Goal: Task Accomplishment & Management: Complete application form

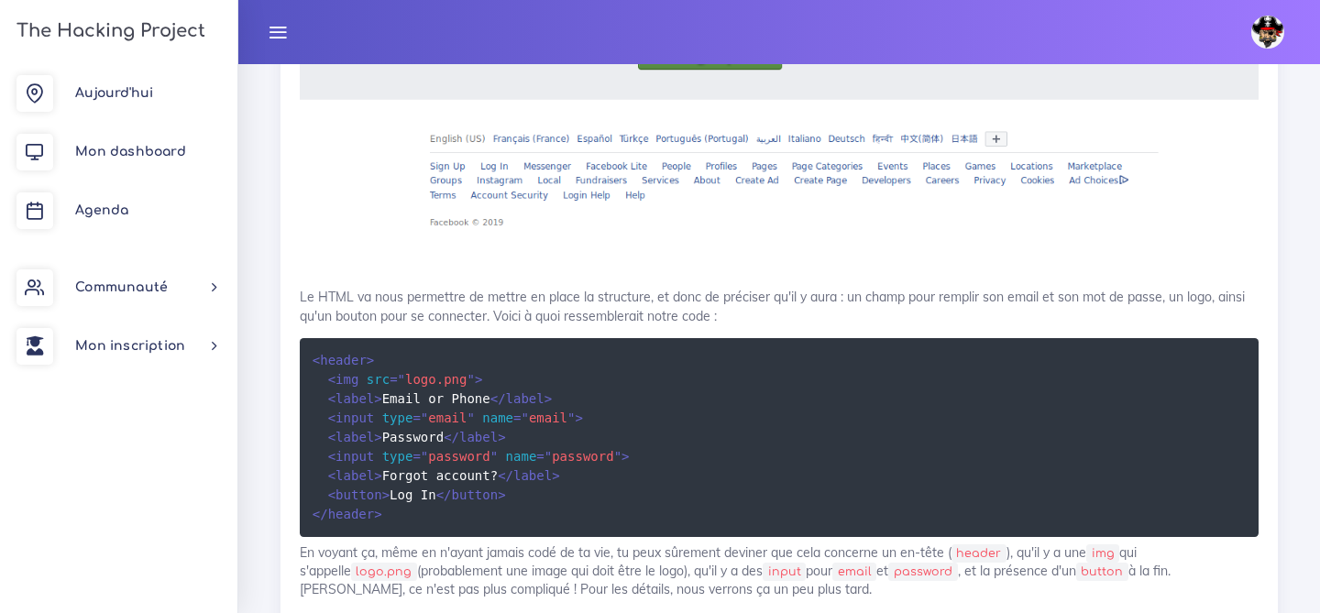
scroll to position [3184, 0]
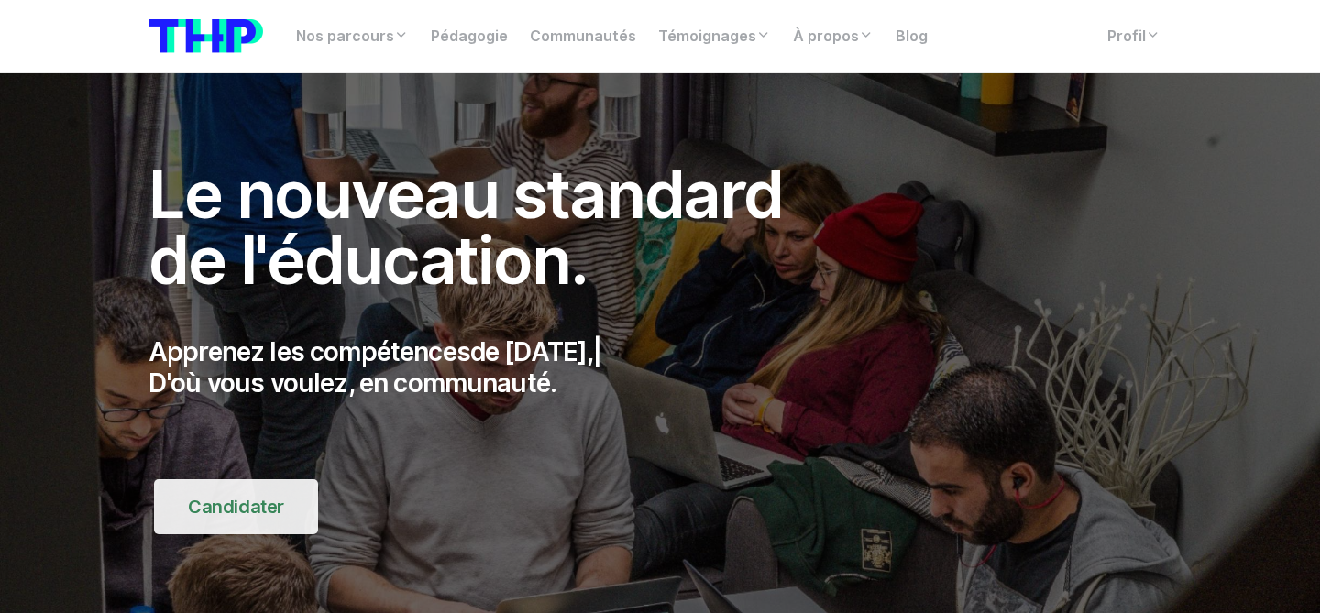
click at [253, 509] on link "Candidater" at bounding box center [236, 507] width 164 height 55
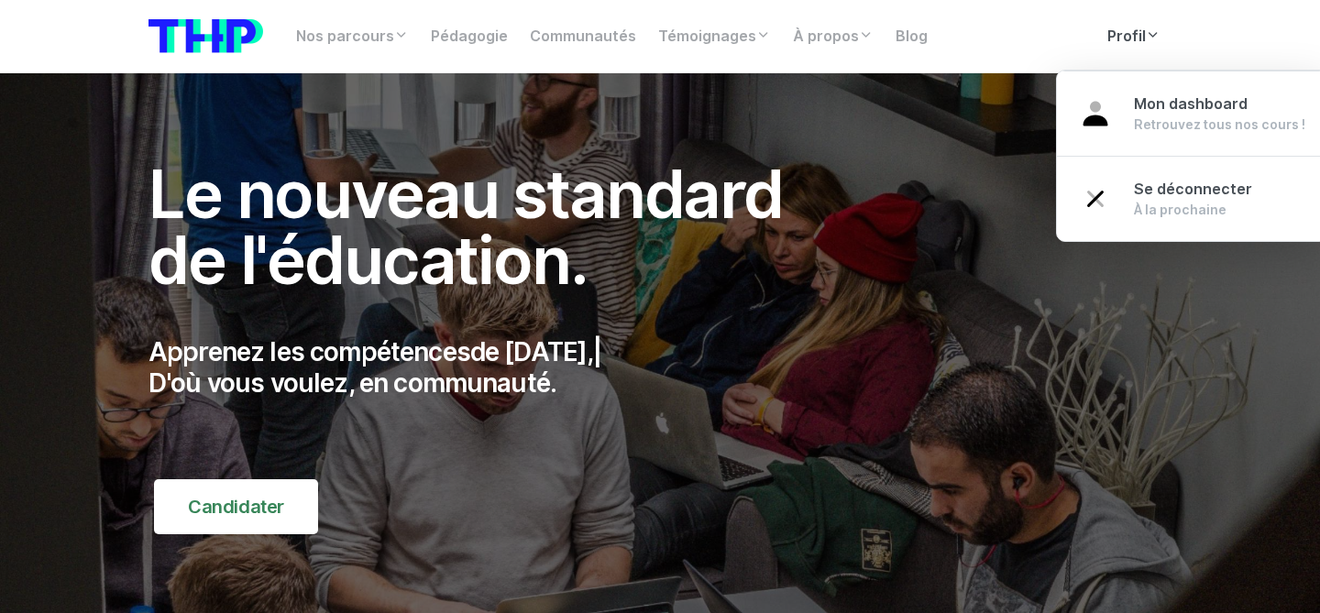
click at [1120, 39] on link "Profil" at bounding box center [1134, 36] width 75 height 37
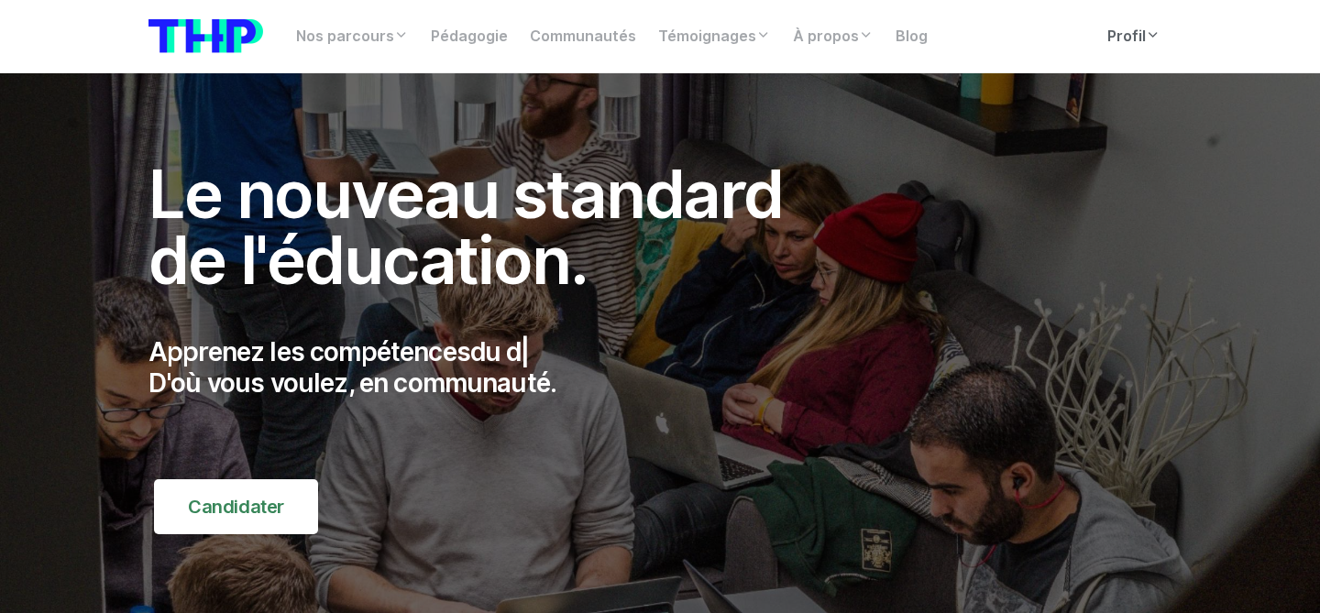
click at [1120, 39] on link "Profil" at bounding box center [1134, 36] width 75 height 37
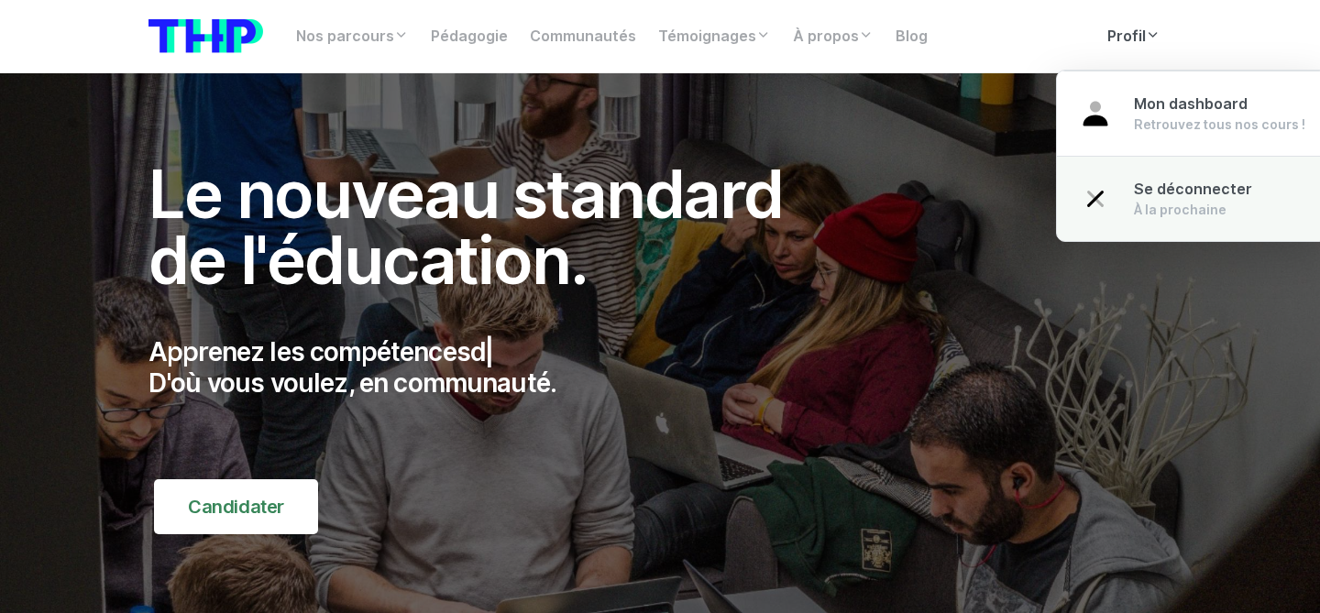
click at [1126, 202] on link "Se déconnecter À la prochaine" at bounding box center [1192, 198] width 271 height 85
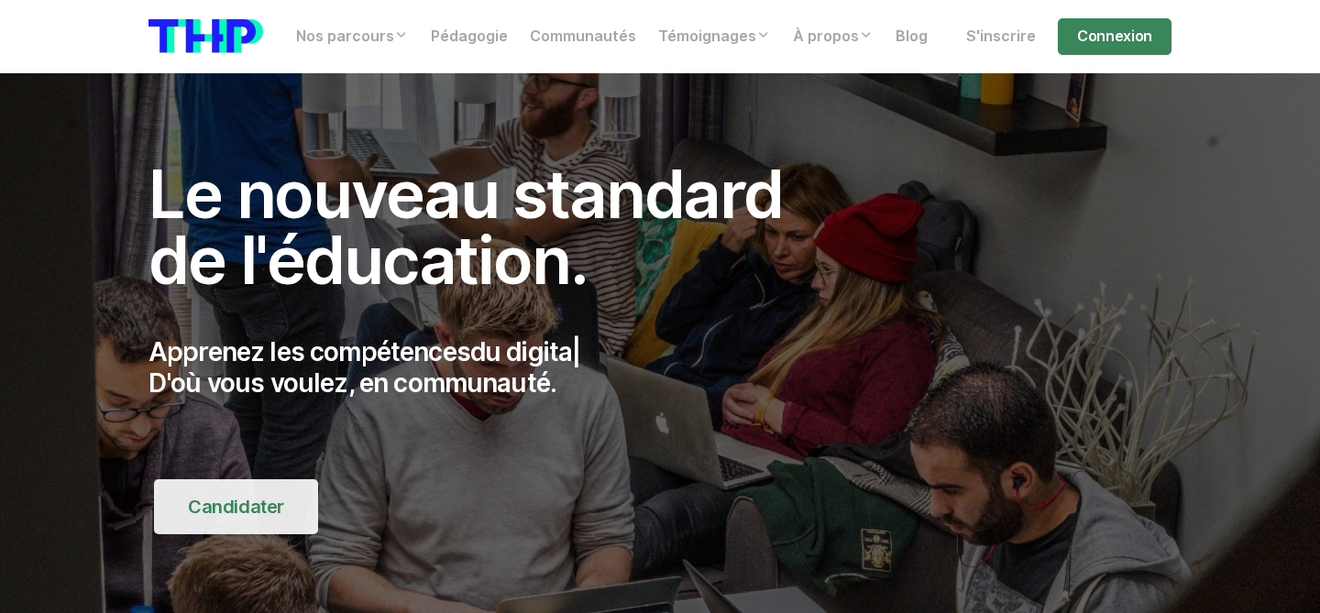
click at [248, 498] on link "Candidater" at bounding box center [236, 507] width 164 height 55
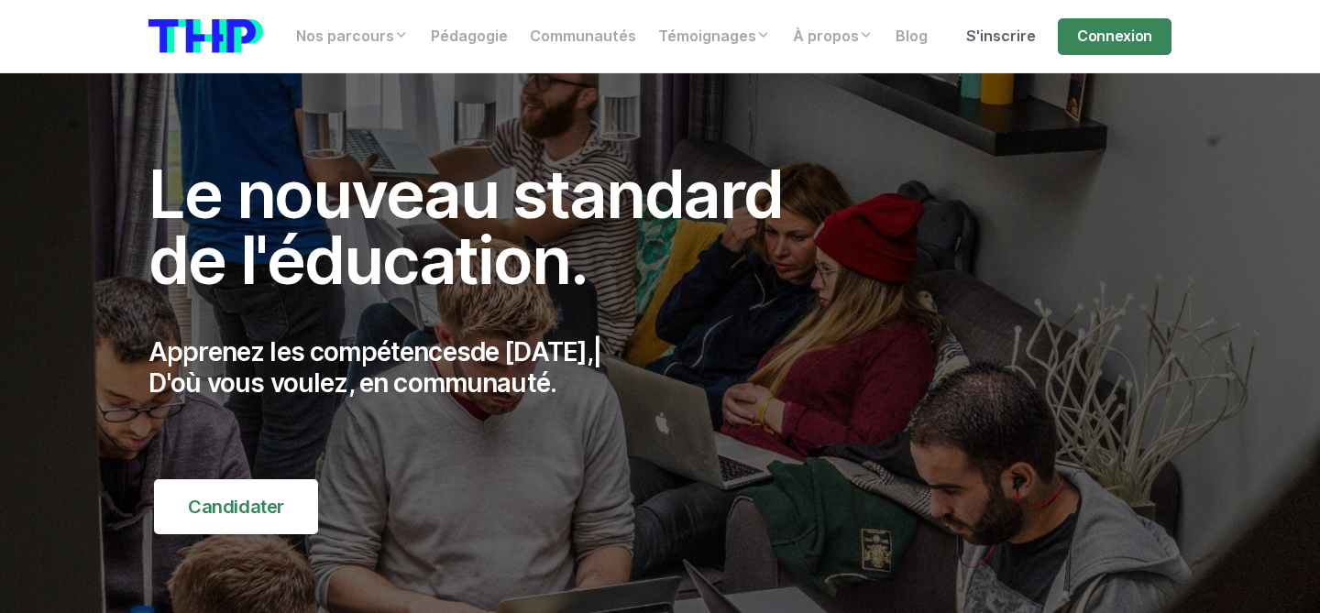
click at [1000, 41] on link "S'inscrire" at bounding box center [1001, 36] width 92 height 37
